Goal: Task Accomplishment & Management: Manage account settings

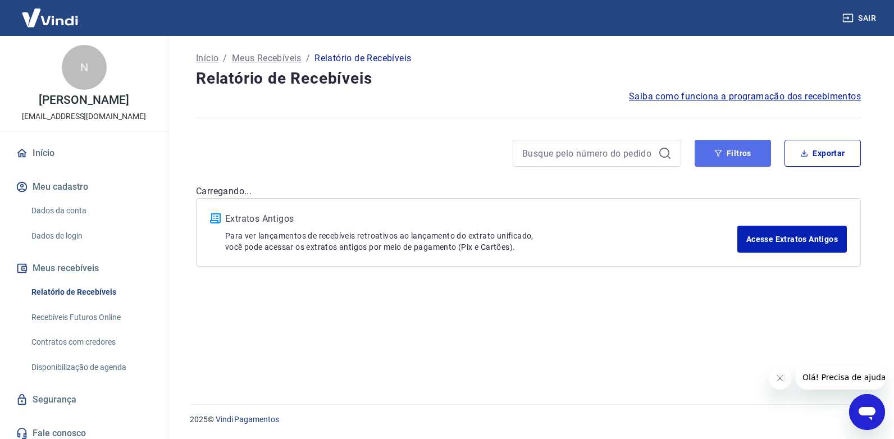
click at [723, 152] on button "Filtros" at bounding box center [732, 153] width 76 height 27
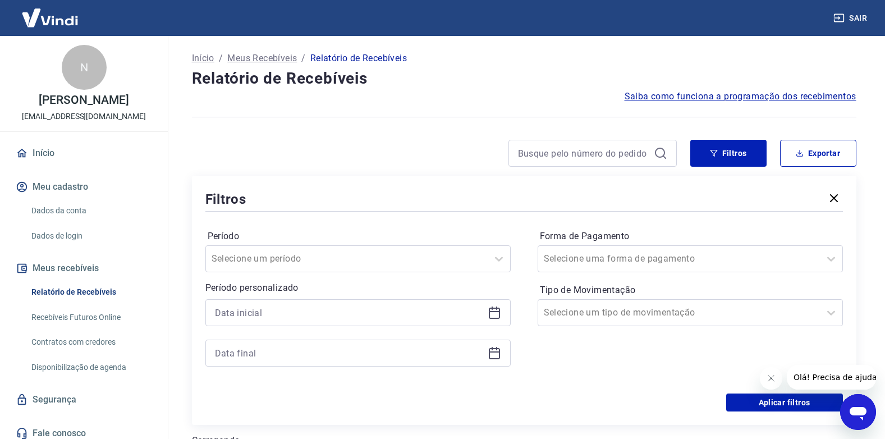
click at [499, 315] on icon at bounding box center [494, 313] width 11 height 11
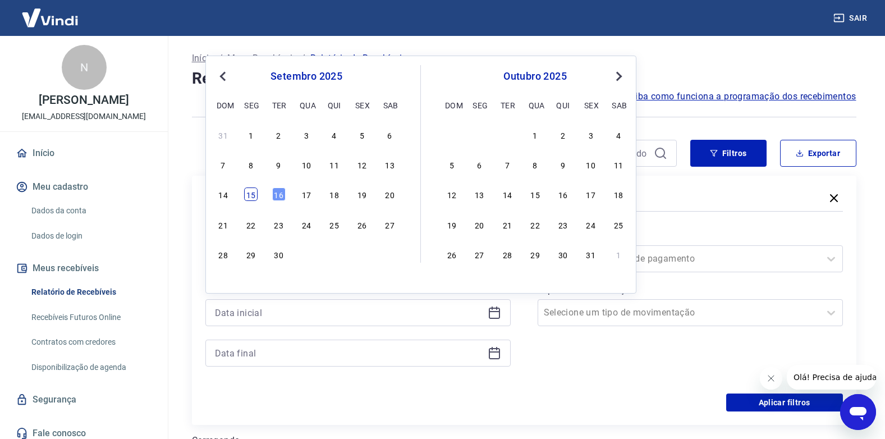
click at [253, 195] on div "15" at bounding box center [250, 194] width 13 height 13
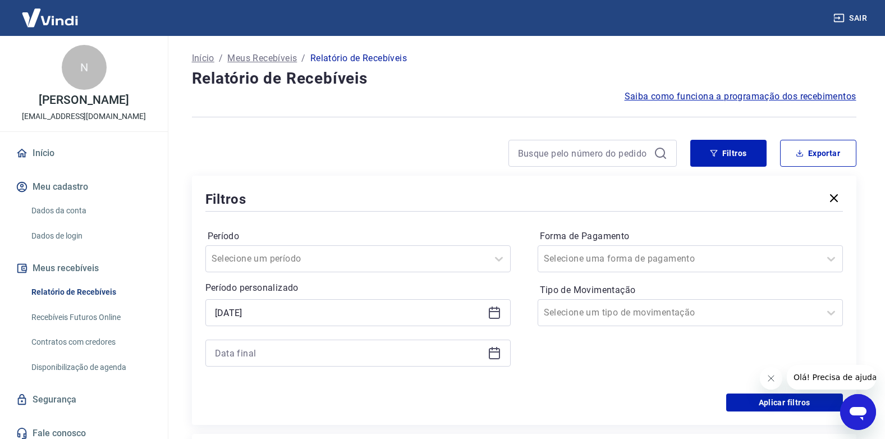
type input "[DATE]"
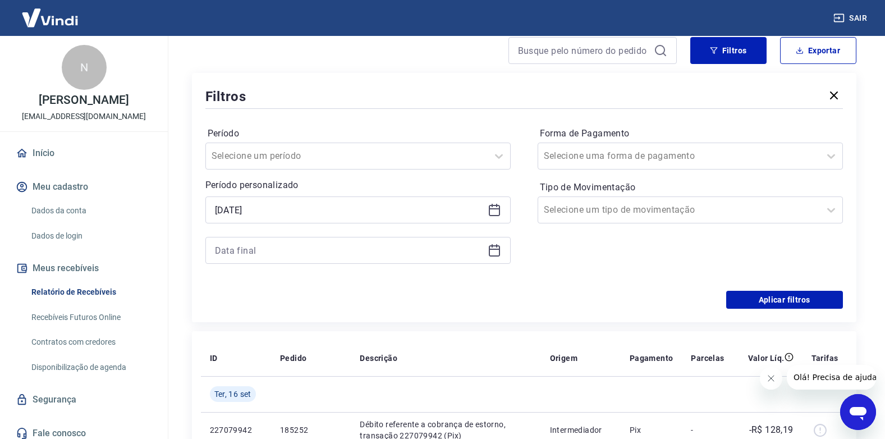
scroll to position [112, 0]
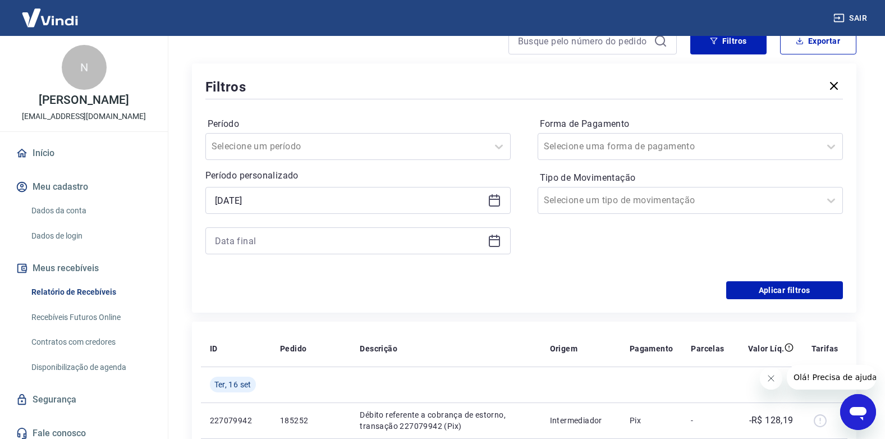
click at [492, 239] on icon at bounding box center [494, 239] width 11 height 1
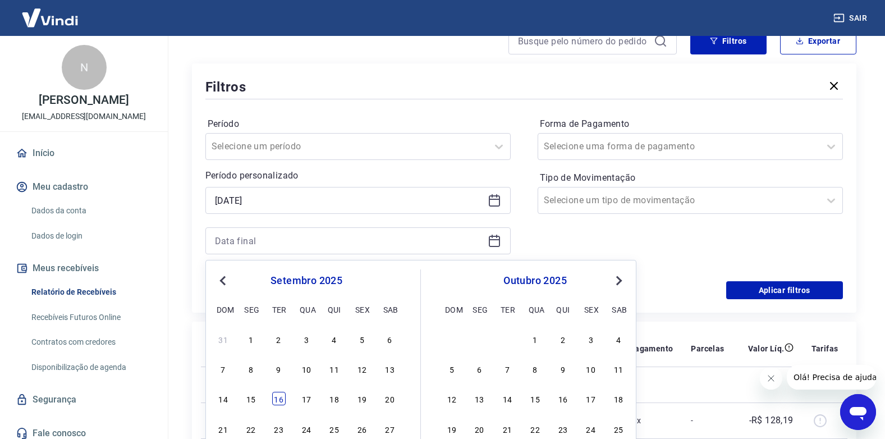
click at [278, 399] on div "16" at bounding box center [278, 398] width 13 height 13
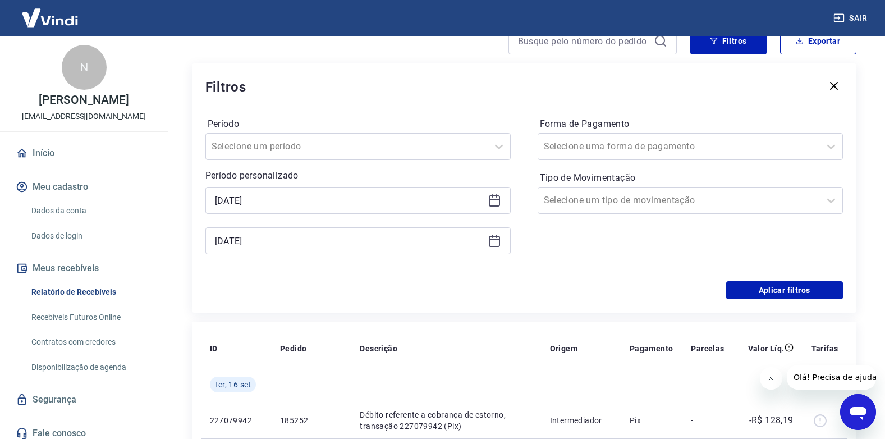
type input "[DATE]"
click at [614, 147] on input "Forma de Pagamento" at bounding box center [600, 146] width 113 height 13
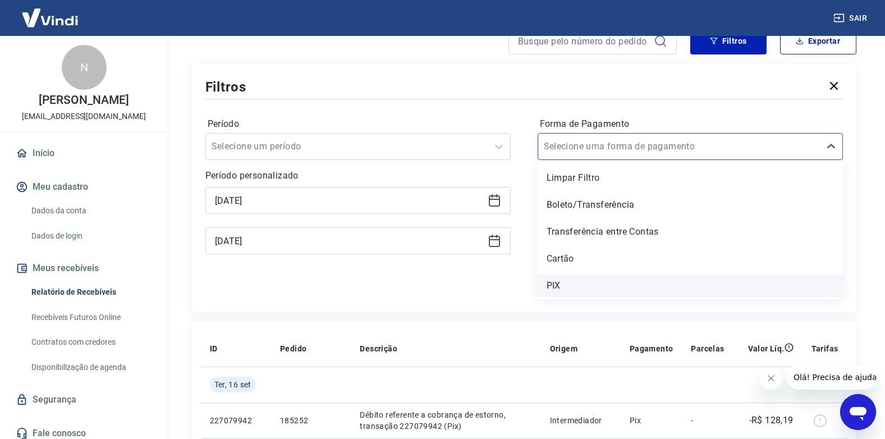
click at [557, 288] on div "PIX" at bounding box center [690, 286] width 305 height 22
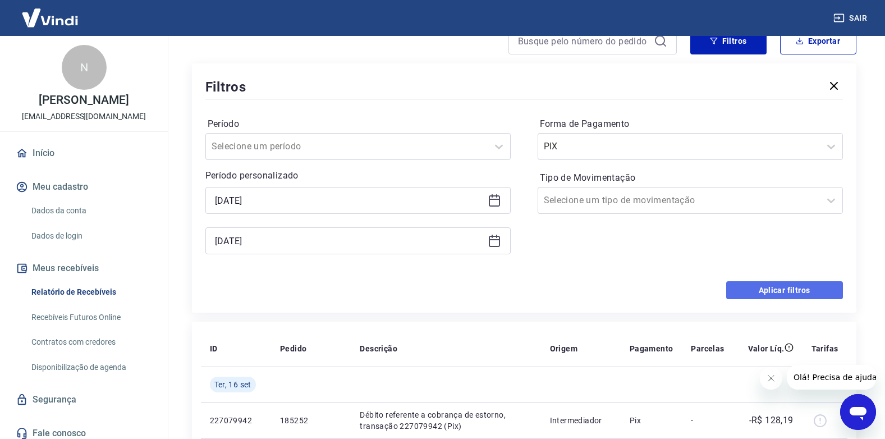
click at [761, 290] on button "Aplicar filtros" at bounding box center [784, 290] width 117 height 18
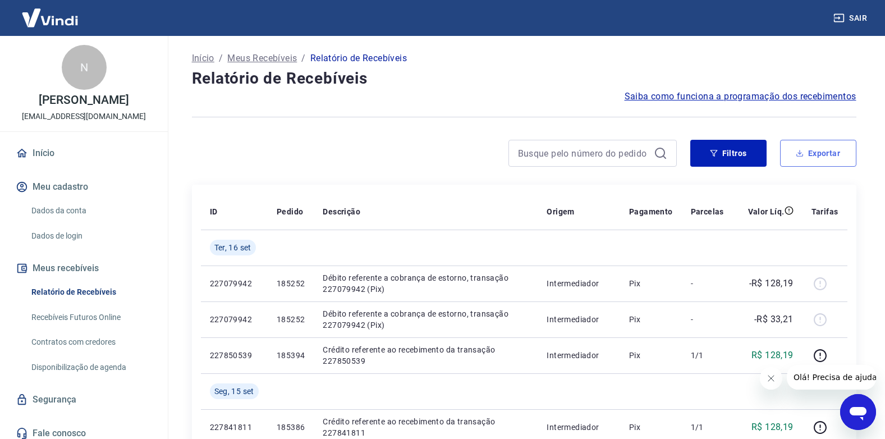
click at [834, 148] on button "Exportar" at bounding box center [818, 153] width 76 height 27
type input "[DATE]"
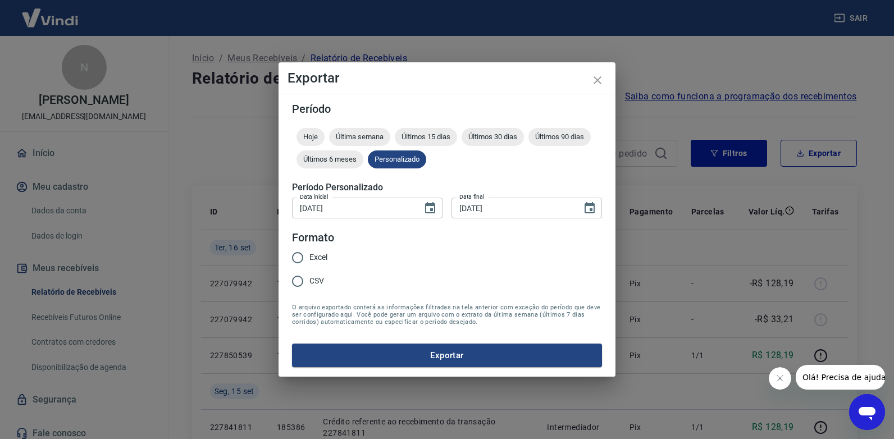
click at [318, 260] on span "Excel" at bounding box center [318, 258] width 18 height 12
click at [309, 260] on input "Excel" at bounding box center [298, 258] width 24 height 24
radio input "true"
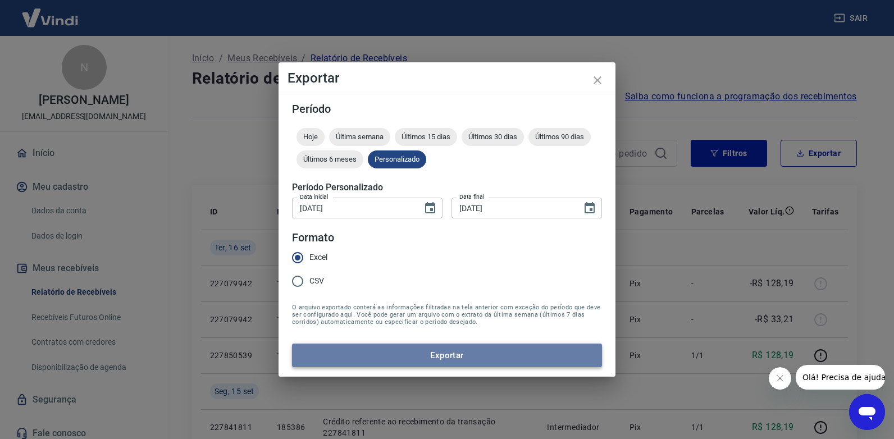
click at [360, 349] on button "Exportar" at bounding box center [447, 356] width 310 height 24
